Goal: Information Seeking & Learning: Learn about a topic

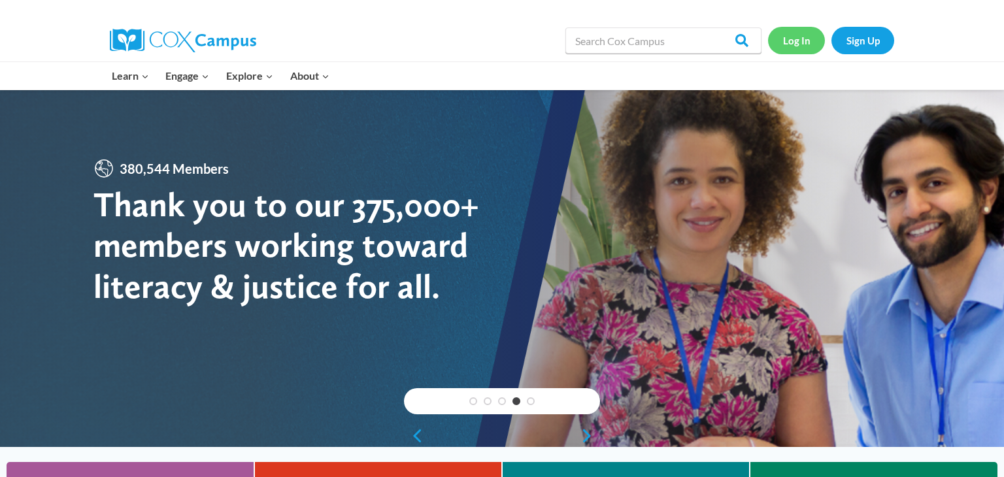
click at [803, 43] on link "Log In" at bounding box center [796, 40] width 57 height 27
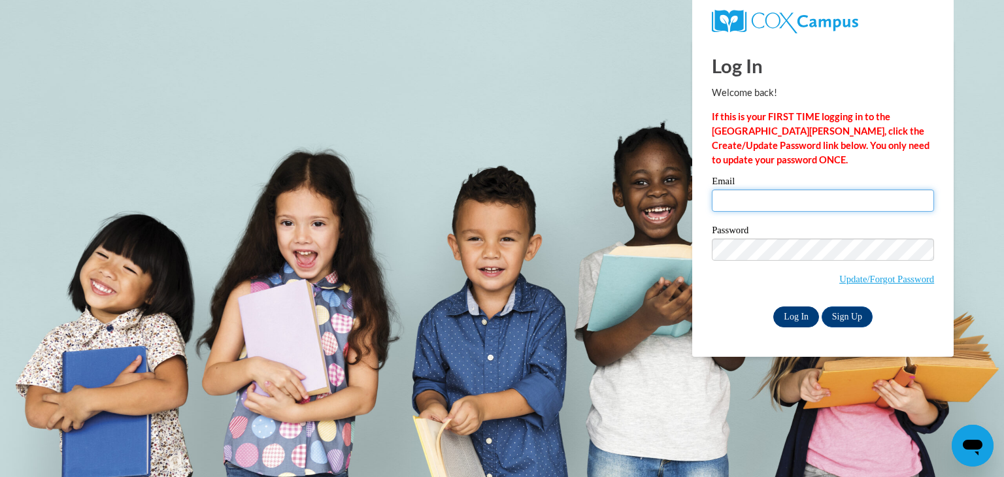
type input "wollnersamanth@aasd.k12.wi.us"
click at [793, 321] on input "Log In" at bounding box center [797, 317] width 46 height 21
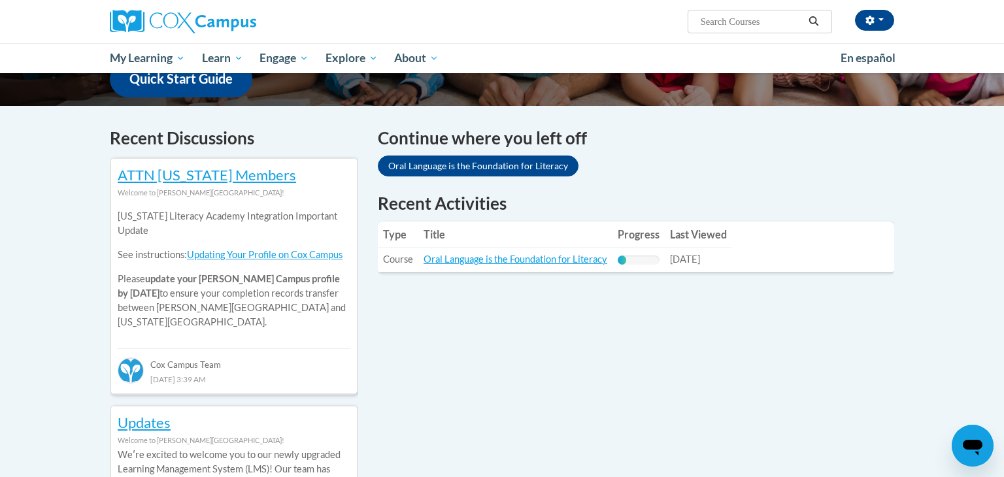
scroll to position [356, 0]
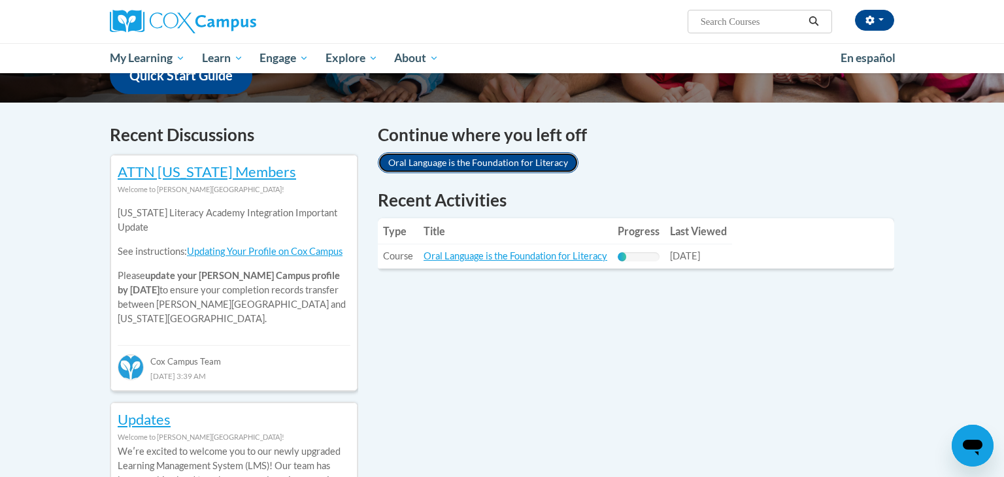
click at [552, 165] on link "Oral Language is the Foundation for Literacy" at bounding box center [478, 162] width 201 height 21
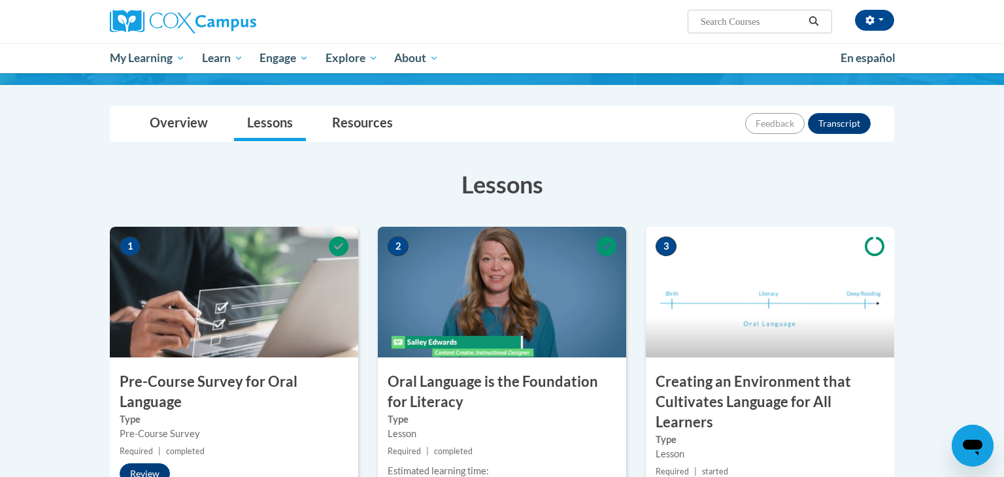
scroll to position [207, 0]
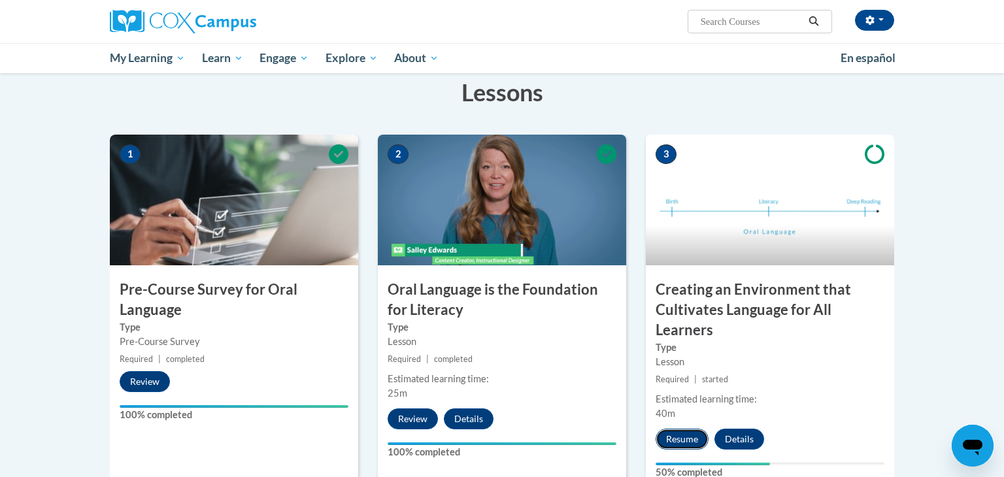
click at [668, 437] on button "Resume" at bounding box center [682, 439] width 53 height 21
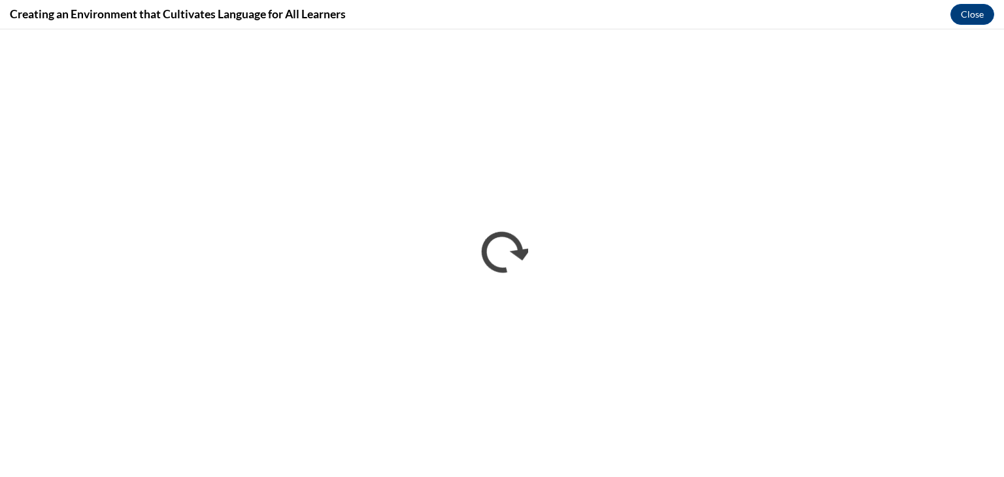
scroll to position [0, 0]
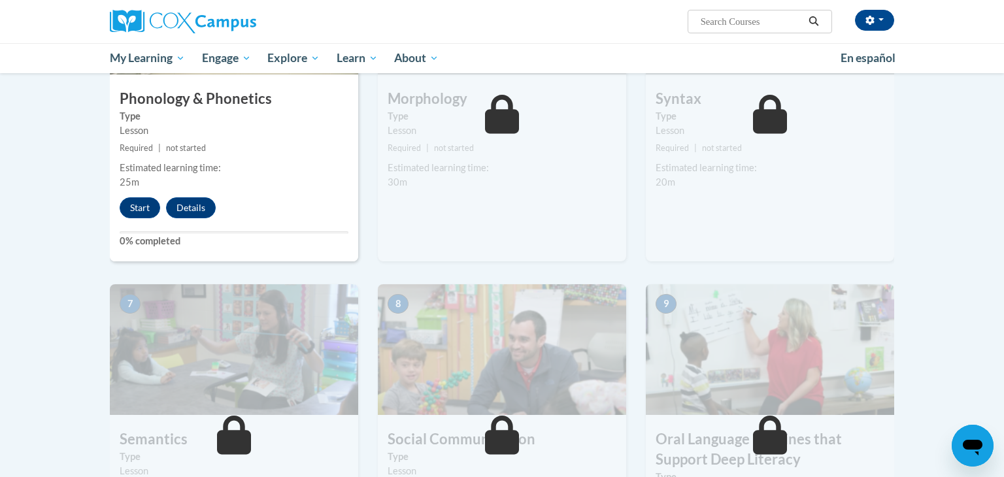
scroll to position [782, 0]
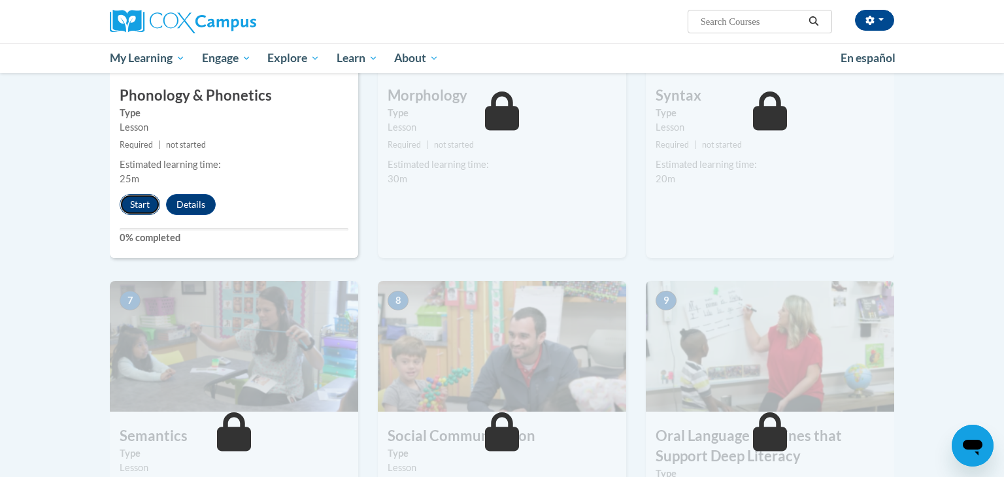
click at [148, 205] on button "Start" at bounding box center [140, 204] width 41 height 21
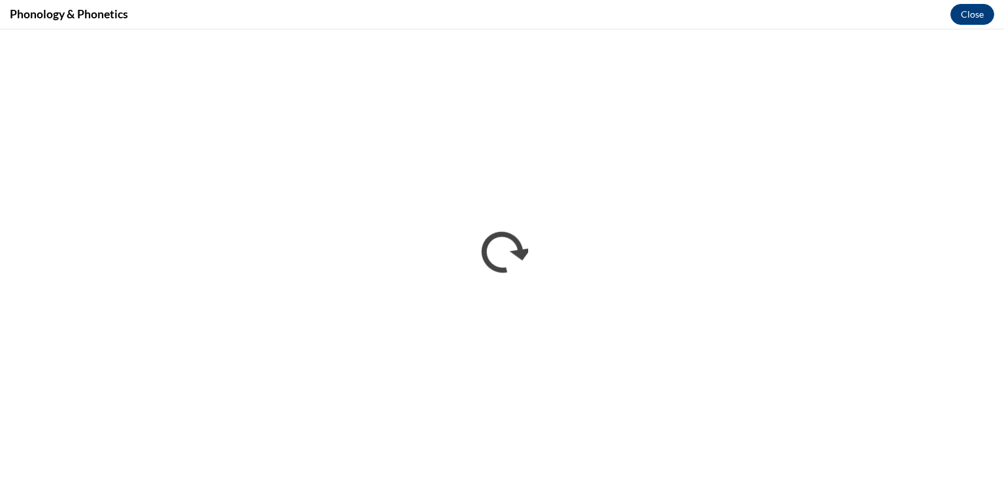
scroll to position [0, 0]
